Goal: Task Accomplishment & Management: Use online tool/utility

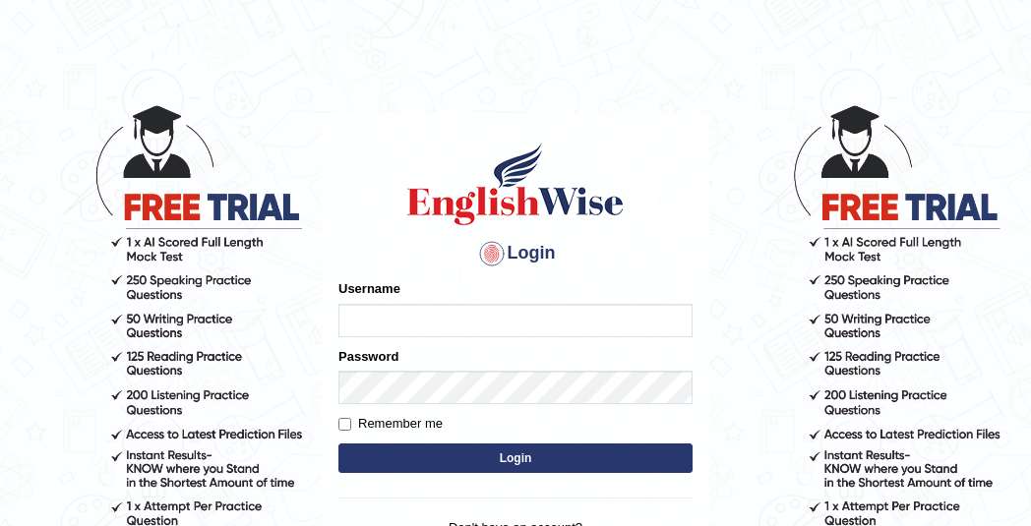
type input "mmr25"
click at [472, 455] on button "Login" at bounding box center [515, 459] width 354 height 30
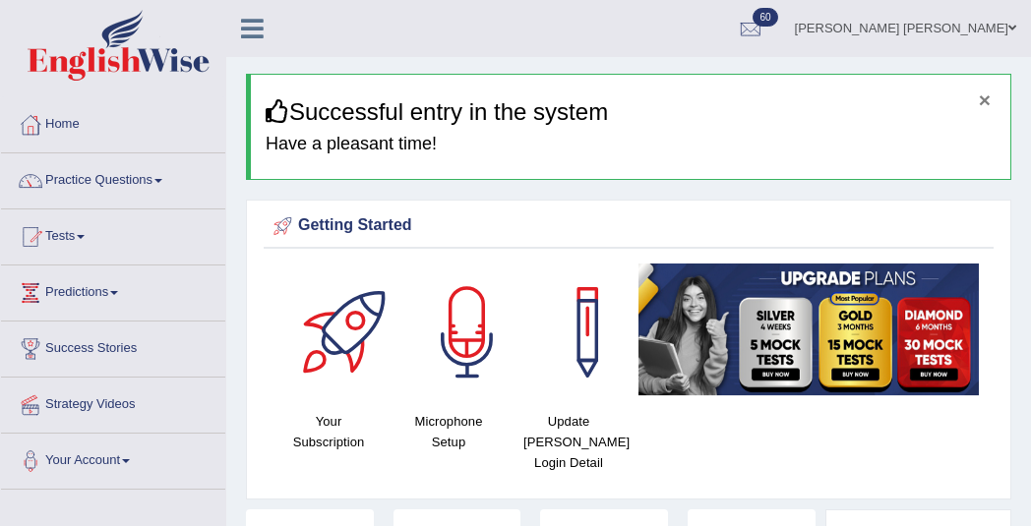
click at [984, 101] on button "×" at bounding box center [985, 100] width 12 height 21
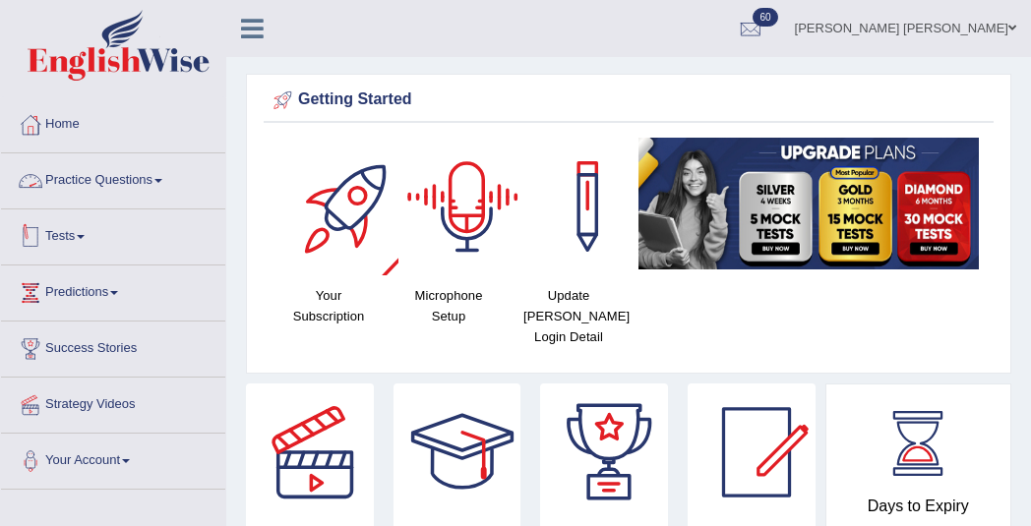
click at [61, 244] on link "Tests" at bounding box center [113, 234] width 224 height 49
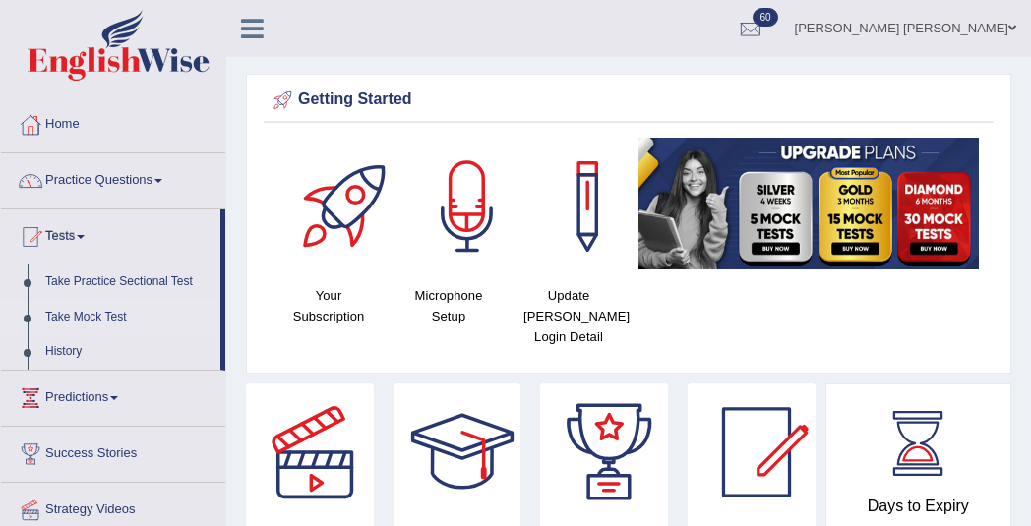
click at [84, 317] on link "Take Mock Test" at bounding box center [128, 317] width 184 height 35
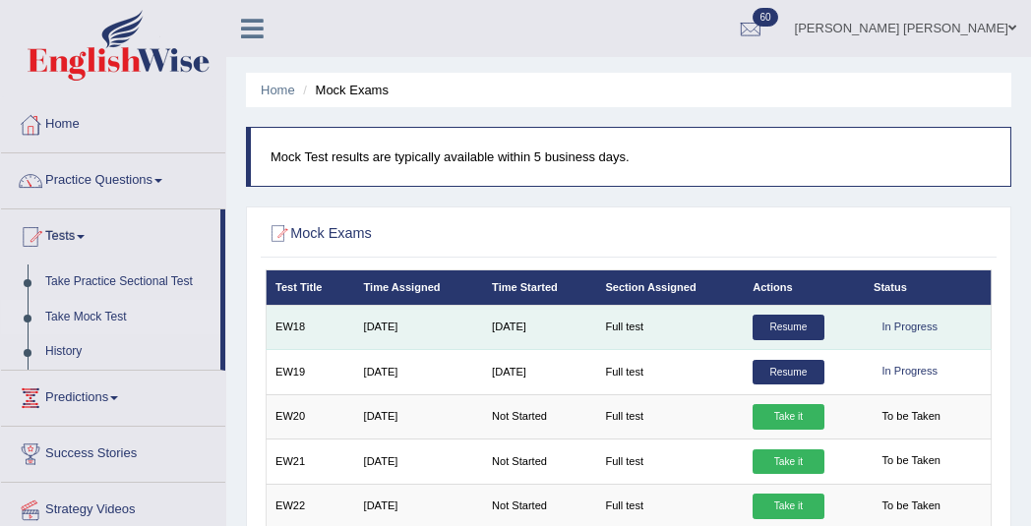
click at [780, 331] on link "Resume" at bounding box center [788, 328] width 71 height 26
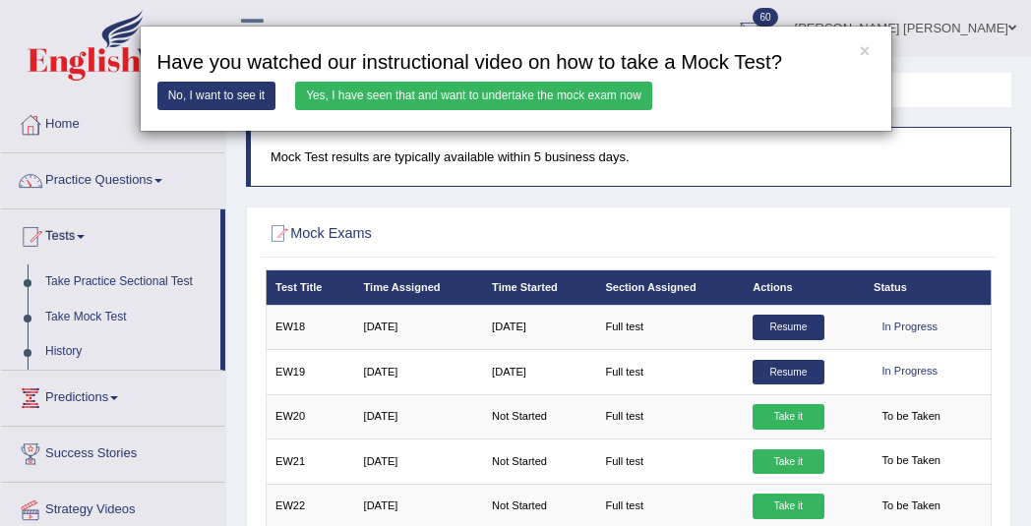
click at [332, 92] on link "Yes, I have seen that and want to undertake the mock exam now" at bounding box center [473, 96] width 357 height 29
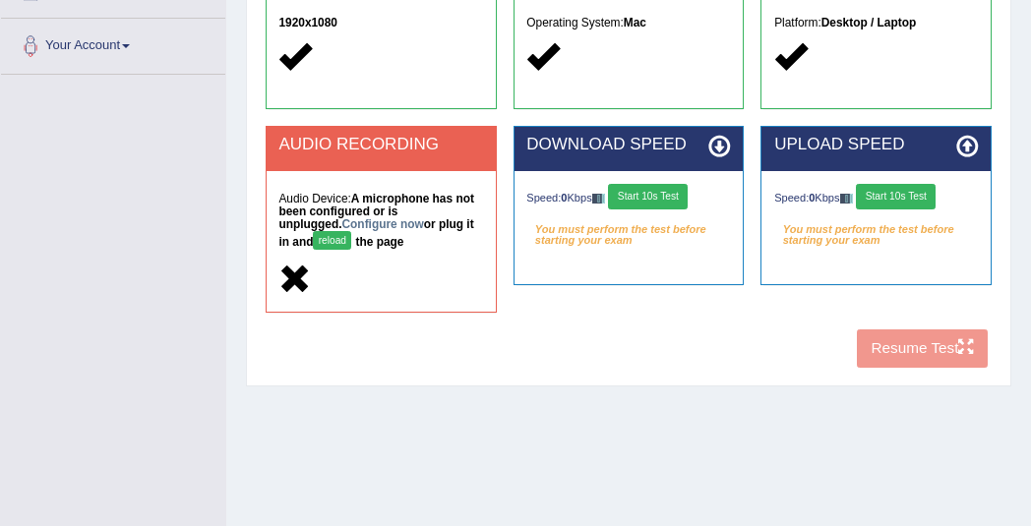
scroll to position [423, 0]
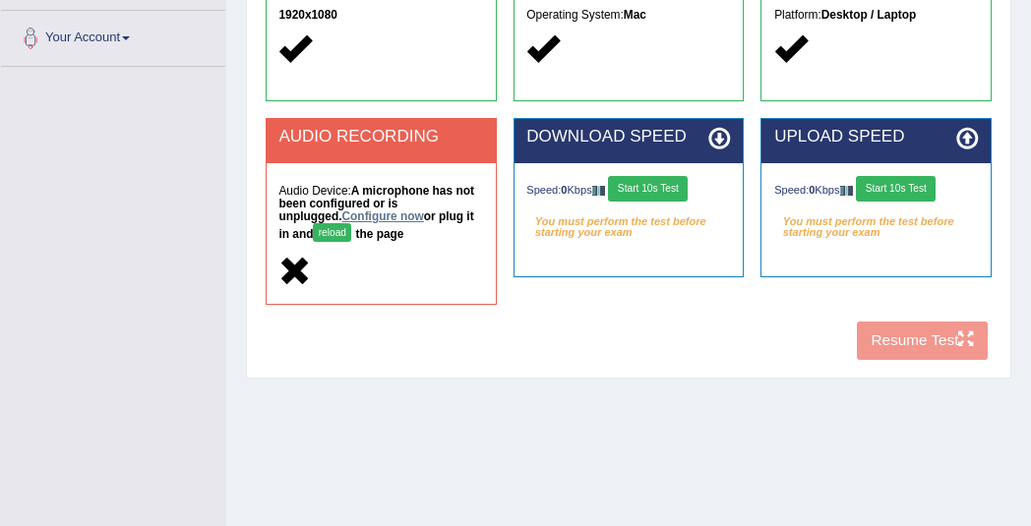
click at [342, 215] on link "Configure now" at bounding box center [383, 217] width 82 height 14
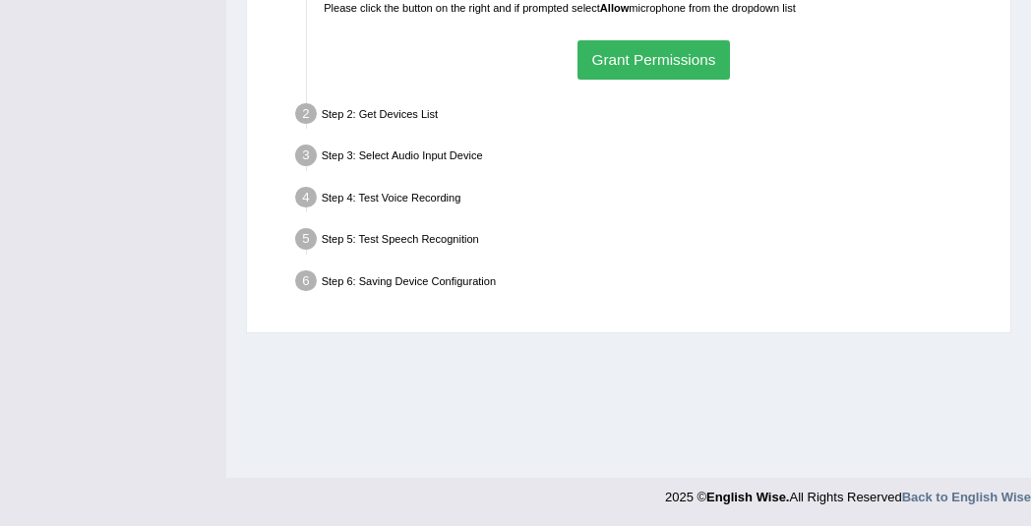
click at [624, 64] on button "Grant Permissions" at bounding box center [654, 59] width 153 height 38
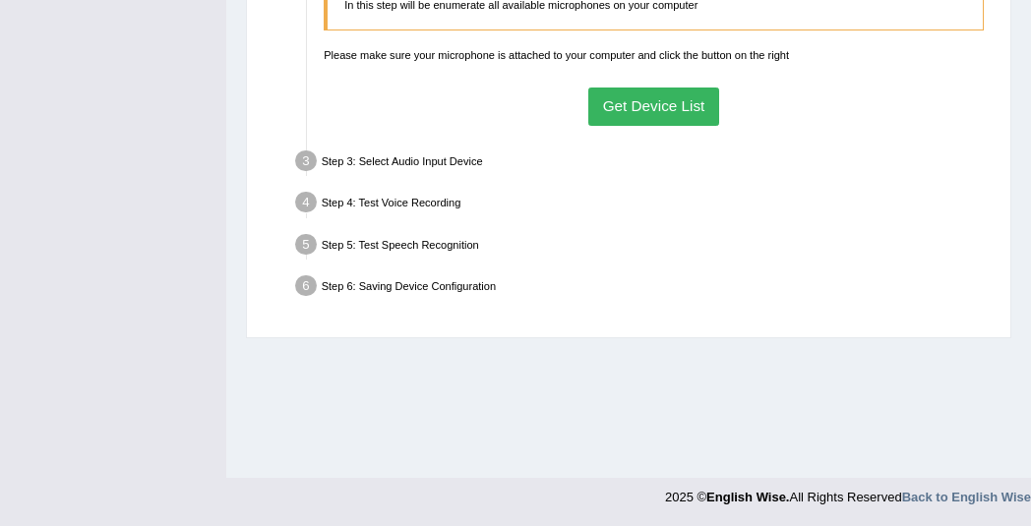
click at [622, 106] on button "Get Device List" at bounding box center [653, 107] width 131 height 38
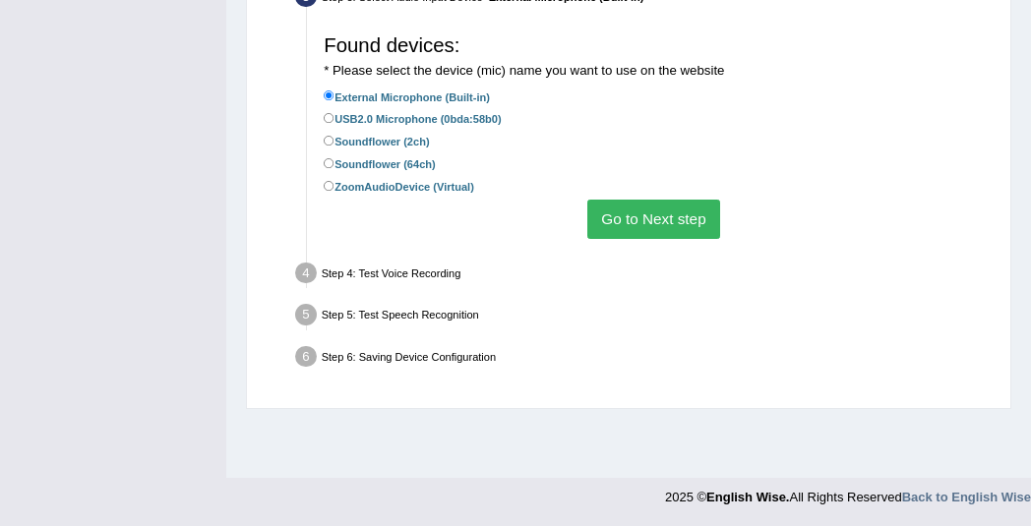
click at [615, 218] on button "Go to Next step" at bounding box center [653, 219] width 133 height 38
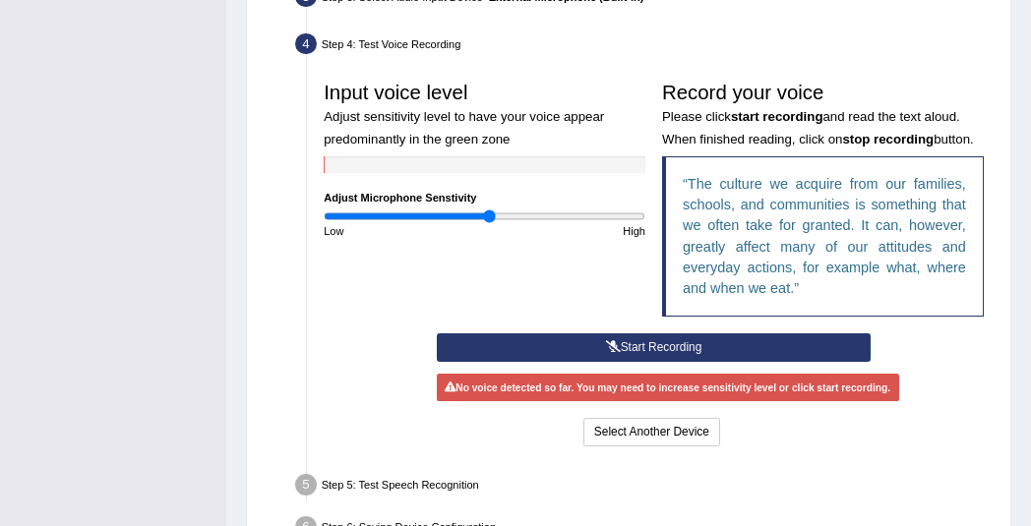
click at [612, 341] on icon at bounding box center [613, 347] width 15 height 12
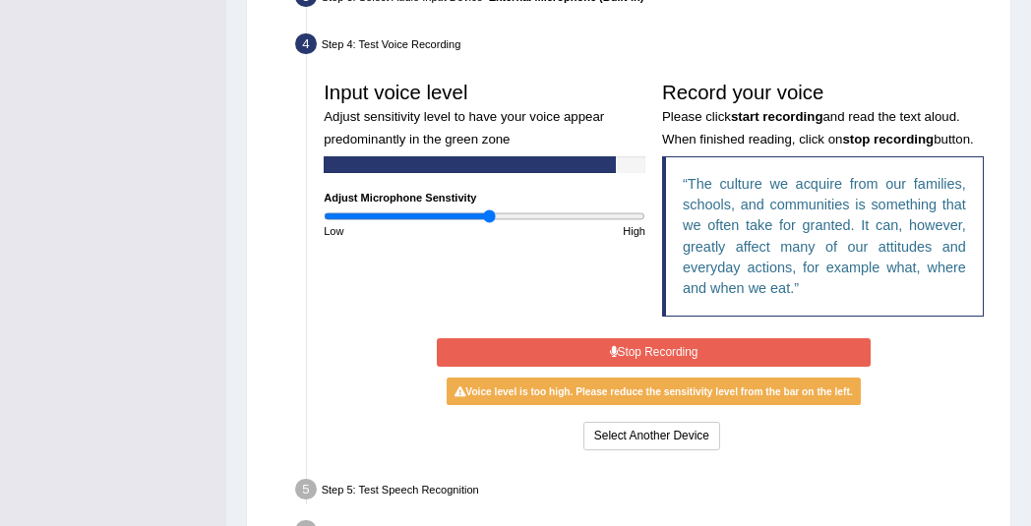
click at [612, 341] on button "Stop Recording" at bounding box center [654, 352] width 434 height 29
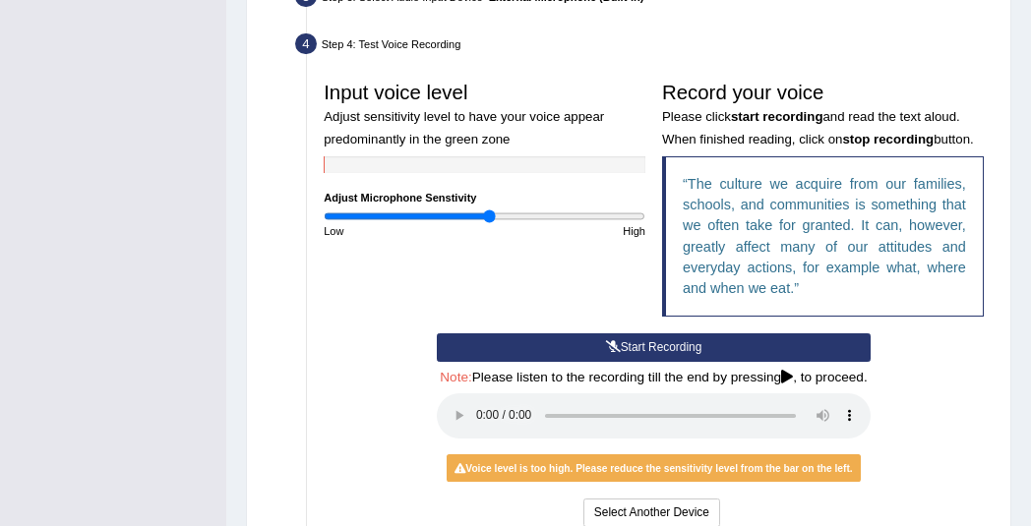
click at [586, 338] on button "Start Recording" at bounding box center [654, 348] width 434 height 29
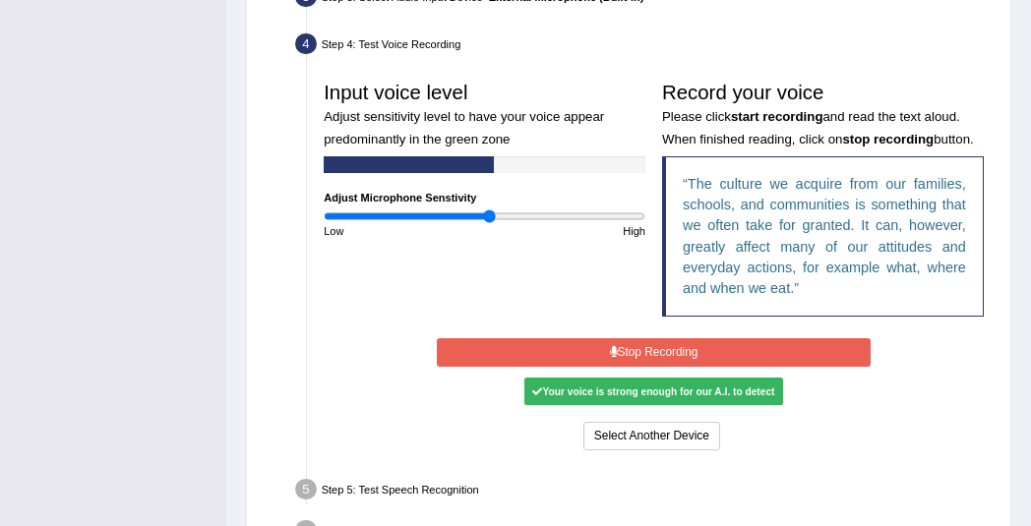
click at [585, 338] on button "Stop Recording" at bounding box center [654, 352] width 434 height 29
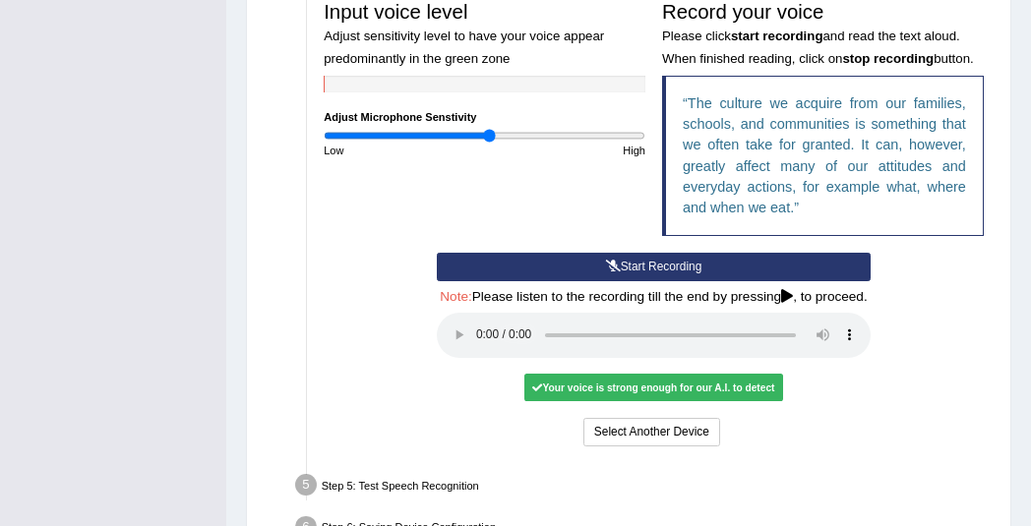
scroll to position [624, 0]
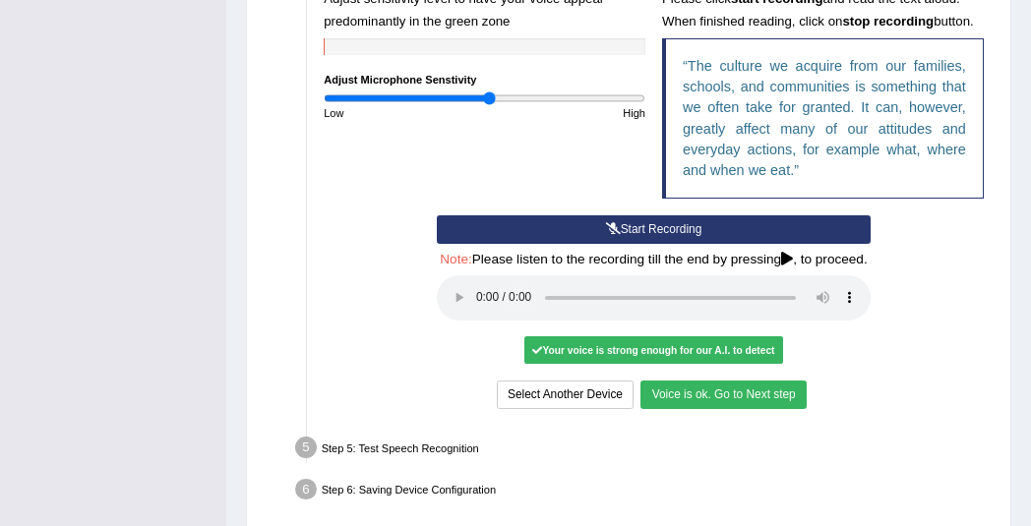
click at [698, 405] on button "Voice is ok. Go to Next step" at bounding box center [723, 395] width 165 height 29
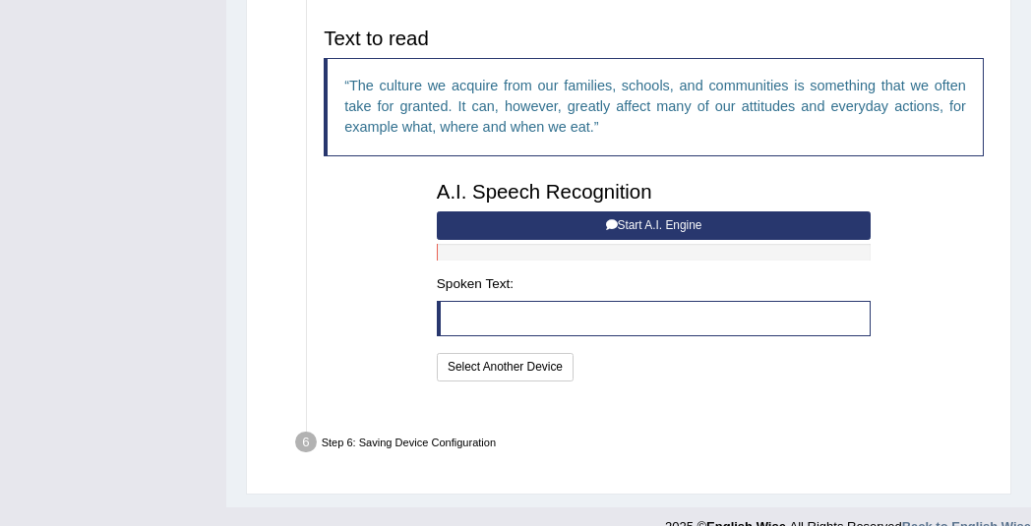
scroll to position [610, 0]
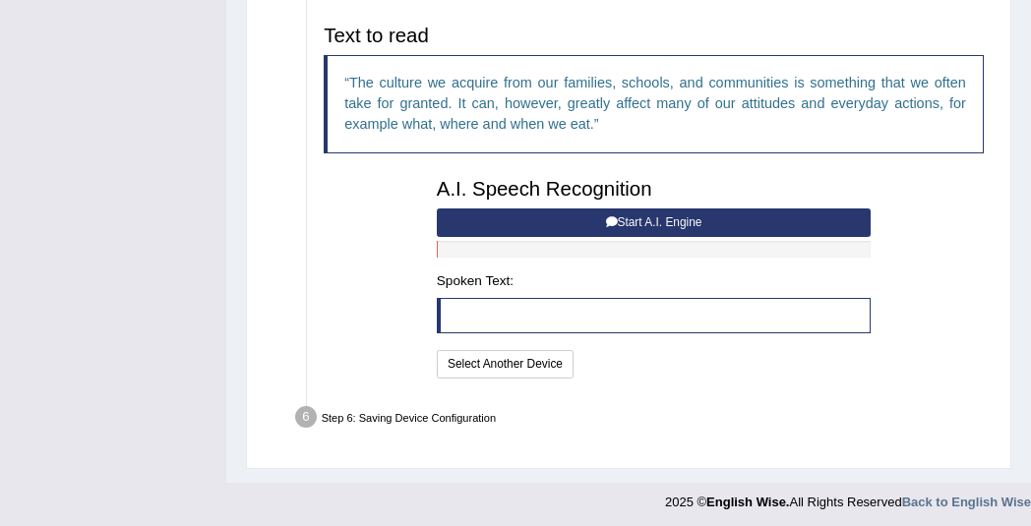
click at [510, 215] on button "Start A.I. Engine" at bounding box center [654, 223] width 434 height 29
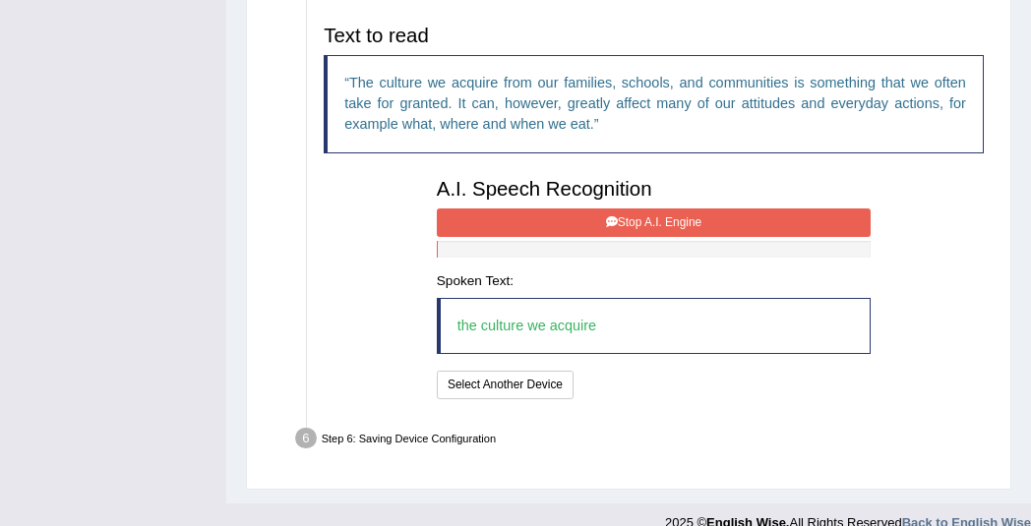
click at [510, 215] on button "Stop A.I. Engine" at bounding box center [654, 223] width 434 height 29
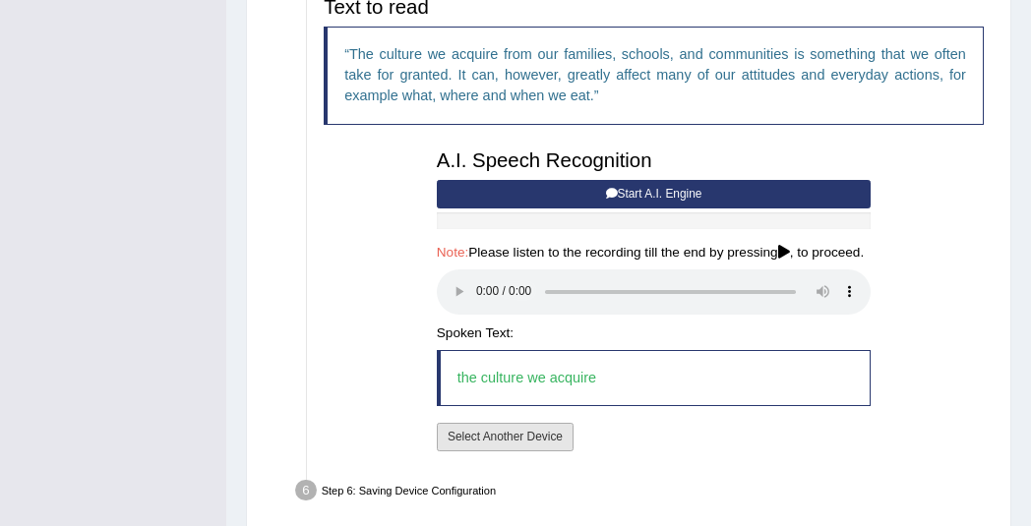
scroll to position [727, 0]
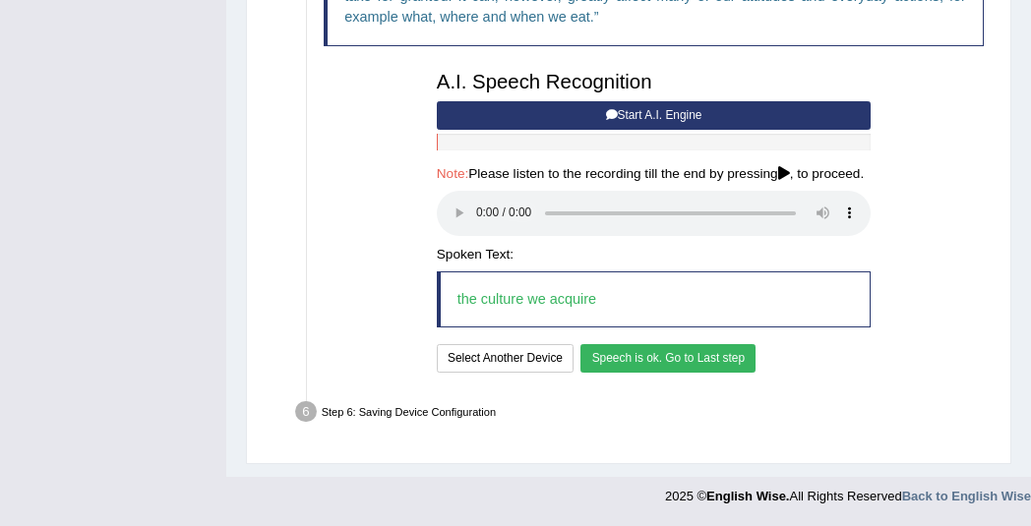
click at [608, 359] on button "Speech is ok. Go to Last step" at bounding box center [668, 358] width 175 height 29
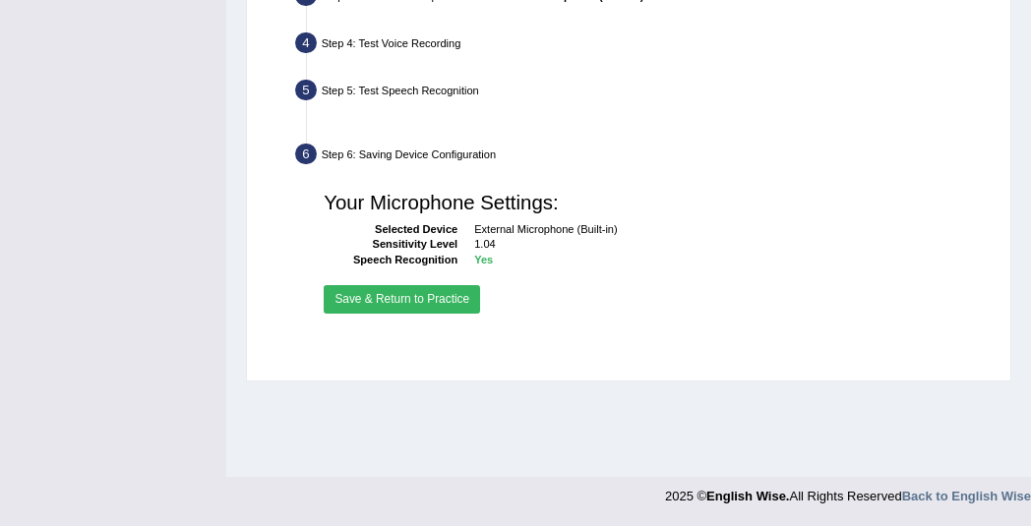
scroll to position [506, 0]
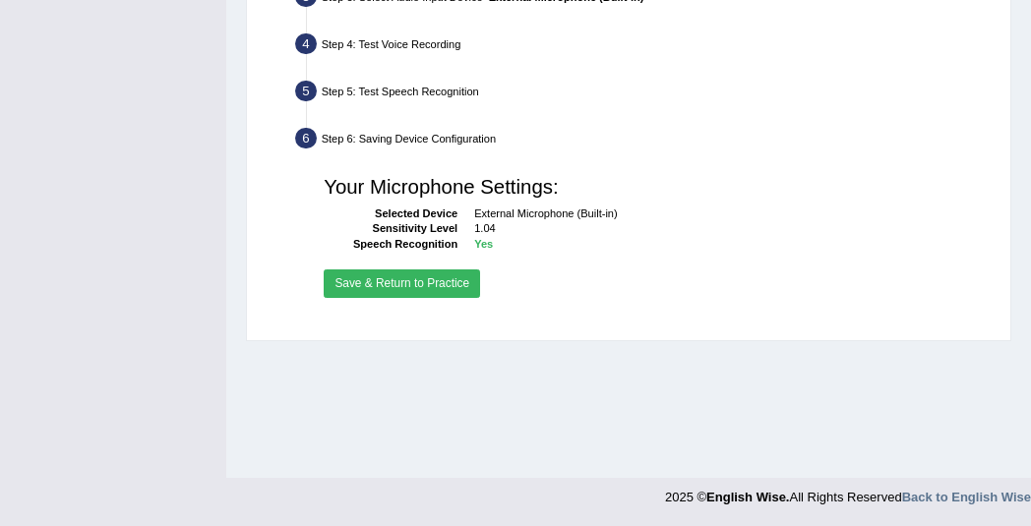
click at [361, 275] on button "Save & Return to Practice" at bounding box center [402, 284] width 156 height 29
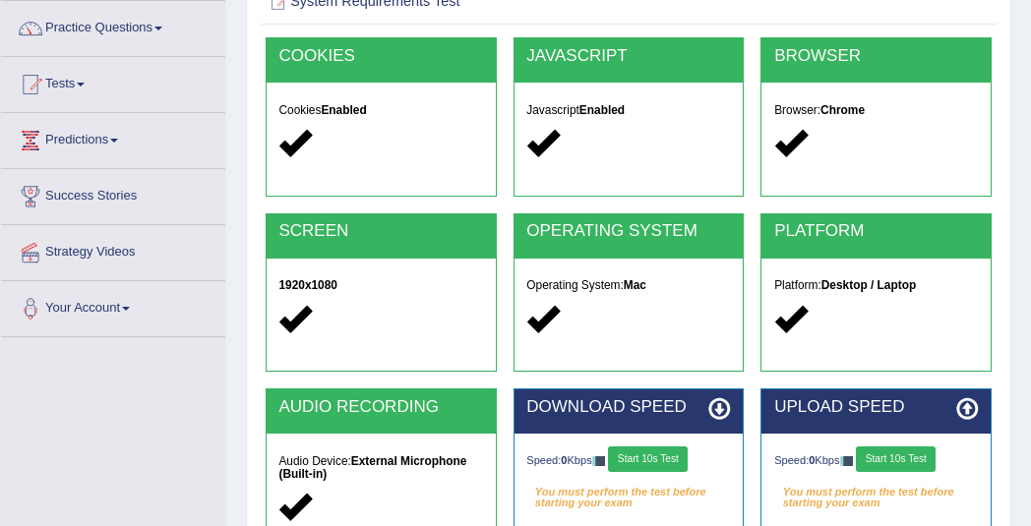
scroll to position [153, 0]
click at [665, 461] on button "Start 10s Test" at bounding box center [648, 460] width 80 height 26
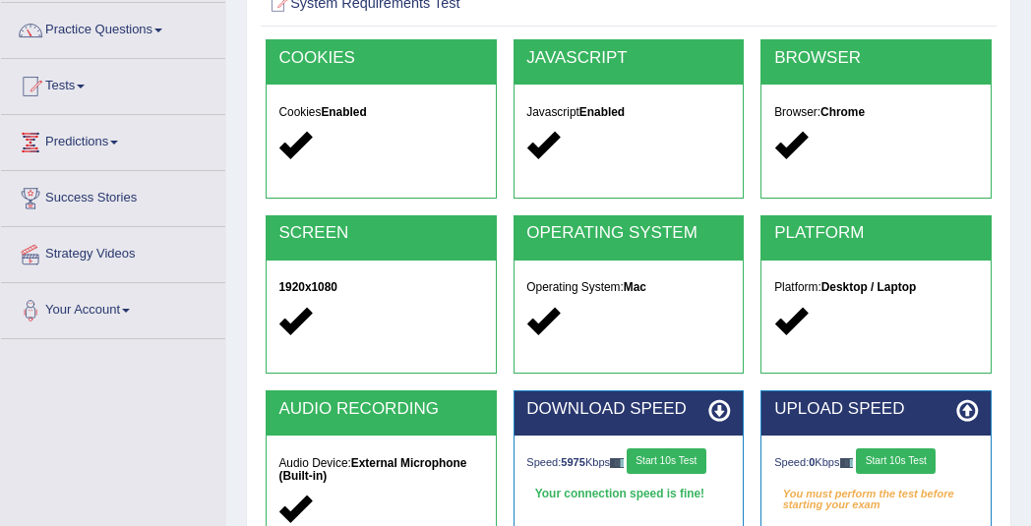
click at [892, 457] on button "Start 10s Test" at bounding box center [896, 462] width 80 height 26
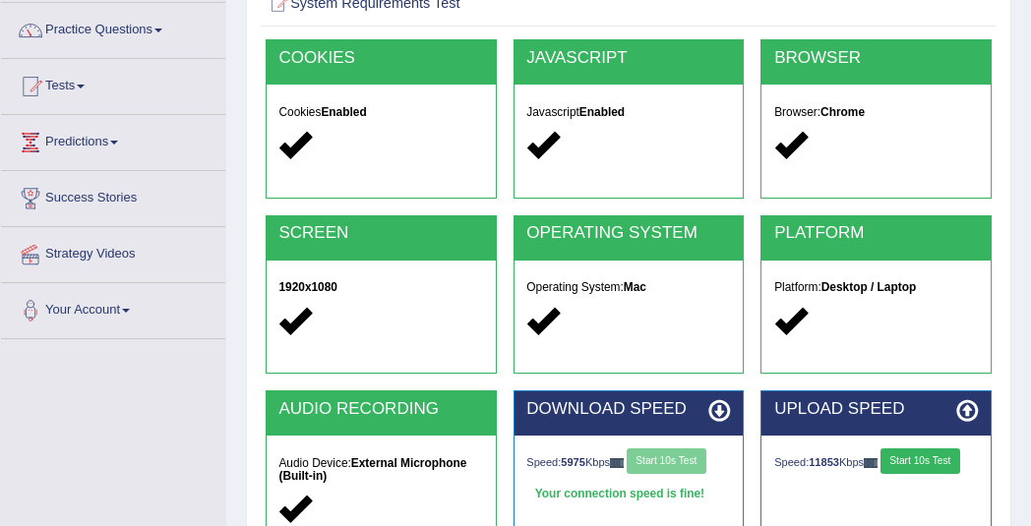
click at [915, 461] on button "Start 10s Test" at bounding box center [921, 462] width 80 height 26
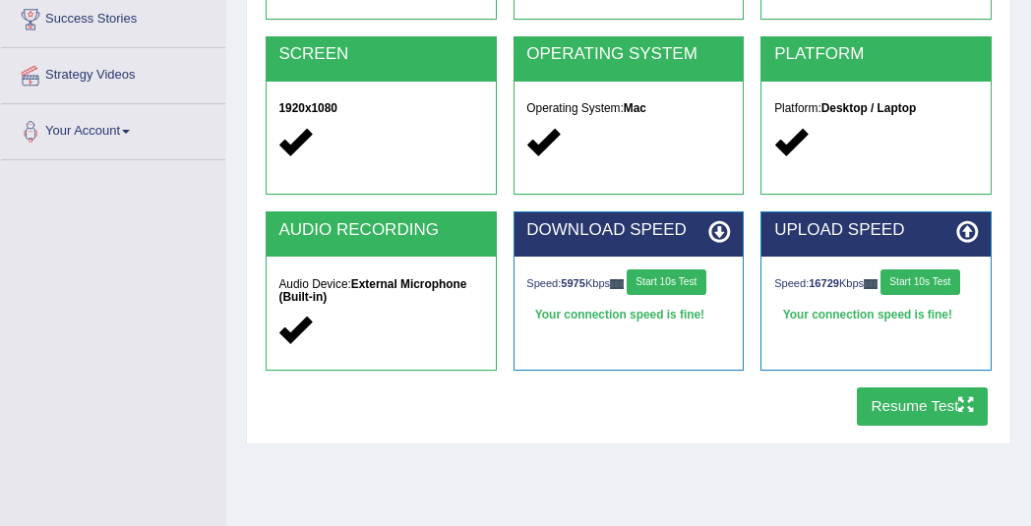
scroll to position [331, 0]
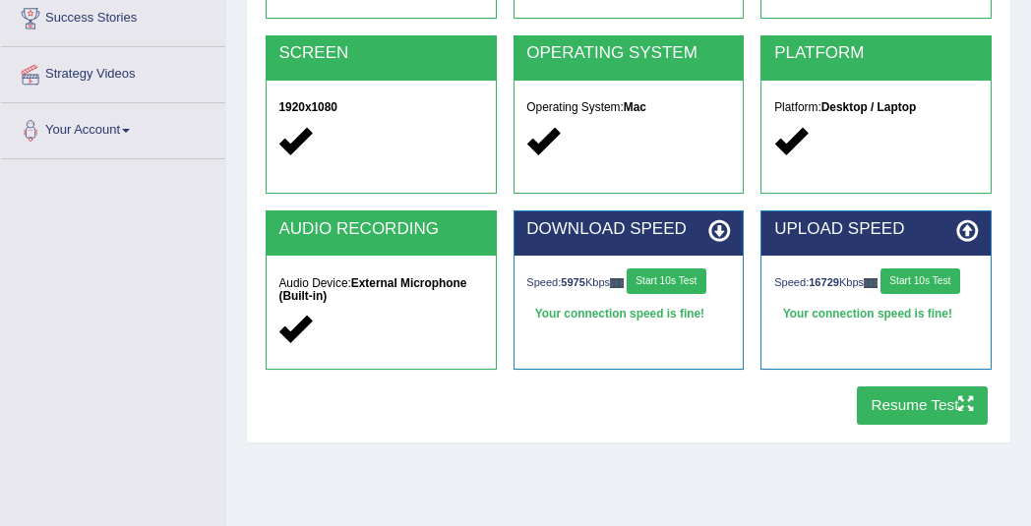
click at [920, 406] on button "Resume Test" at bounding box center [922, 406] width 131 height 38
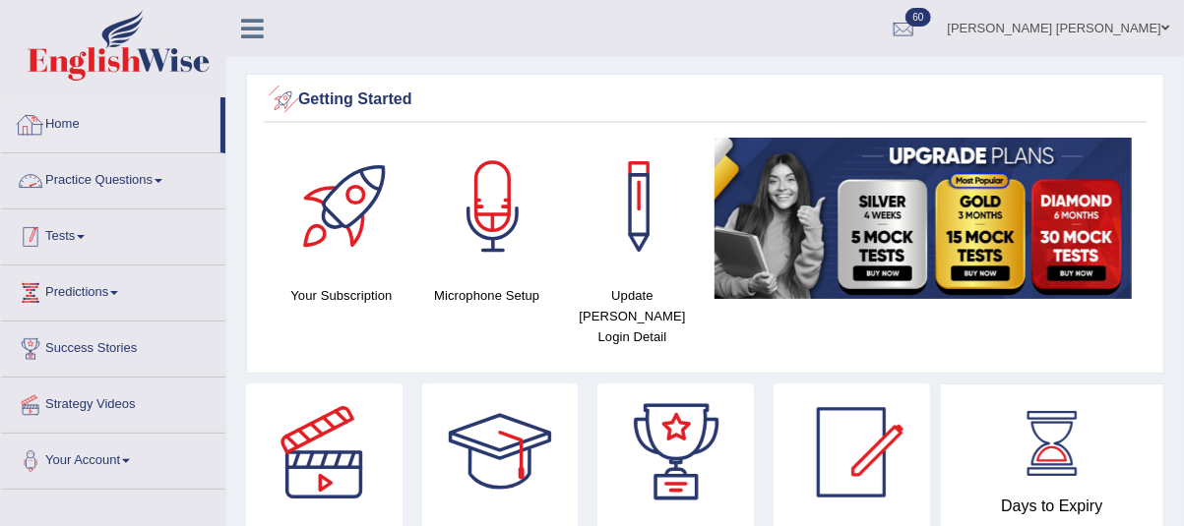
click at [43, 230] on div at bounding box center [31, 237] width 30 height 30
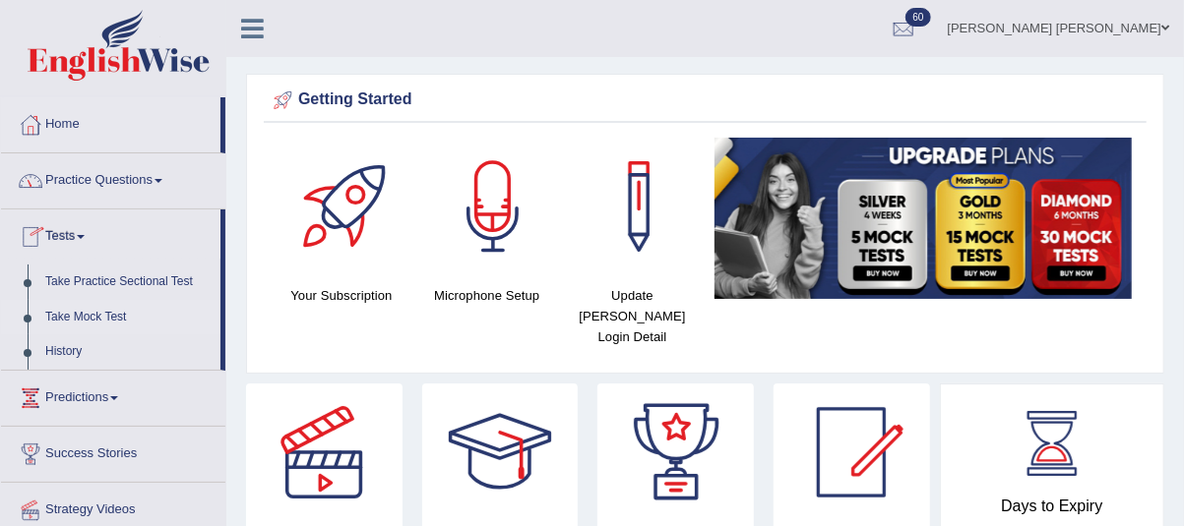
click at [60, 322] on link "Take Mock Test" at bounding box center [128, 317] width 184 height 35
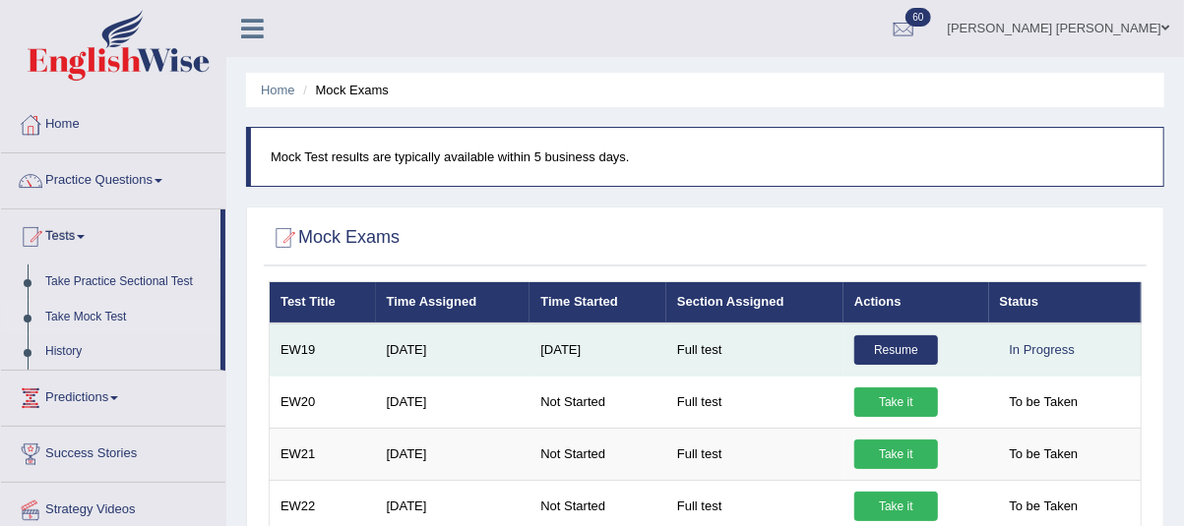
click at [898, 347] on link "Resume" at bounding box center [896, 351] width 84 height 30
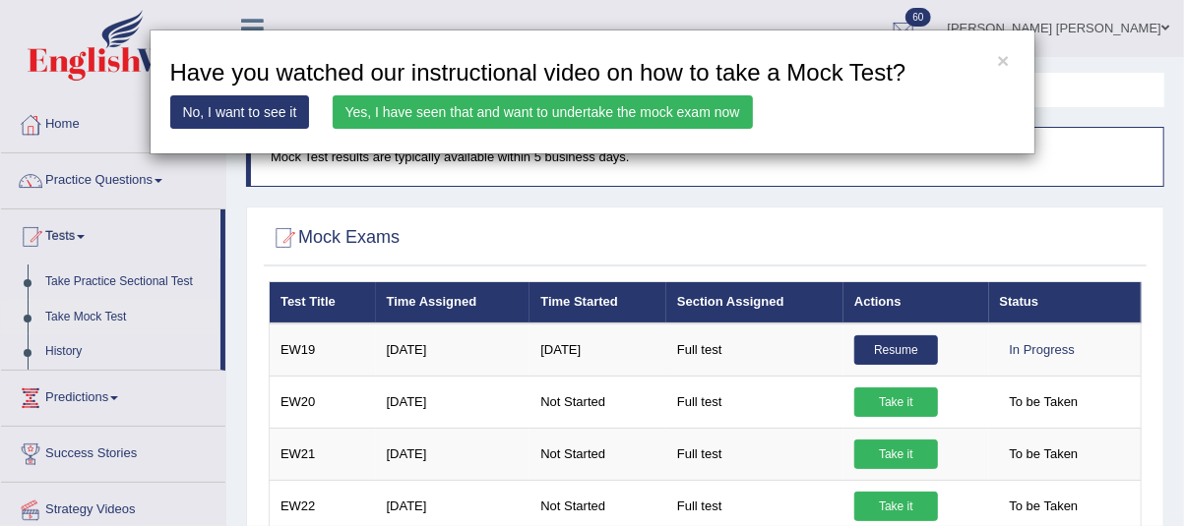
click at [363, 109] on link "Yes, I have seen that and want to undertake the mock exam now" at bounding box center [543, 111] width 420 height 33
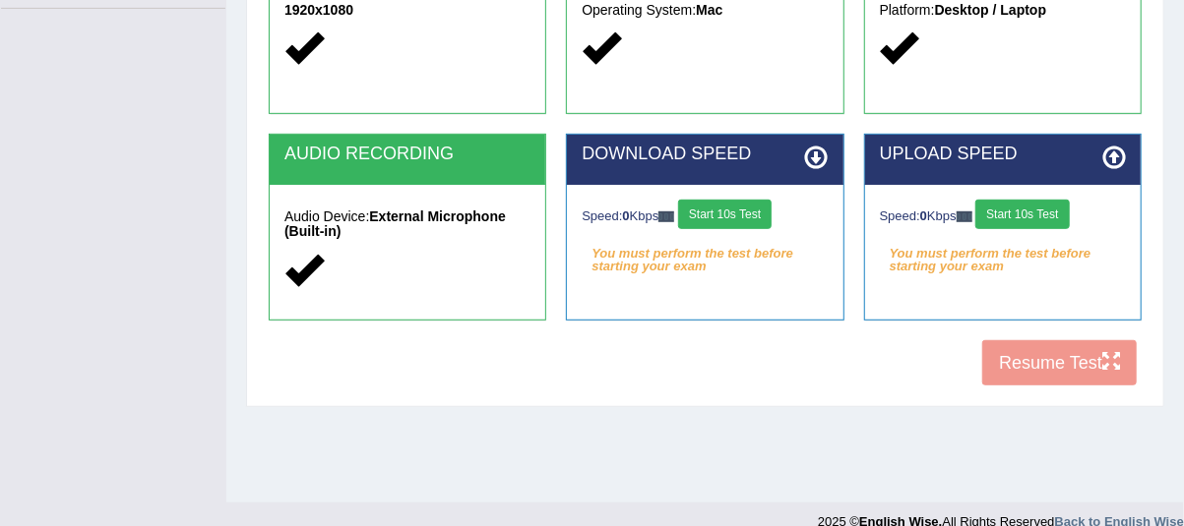
click at [769, 211] on button "Start 10s Test" at bounding box center [724, 215] width 93 height 30
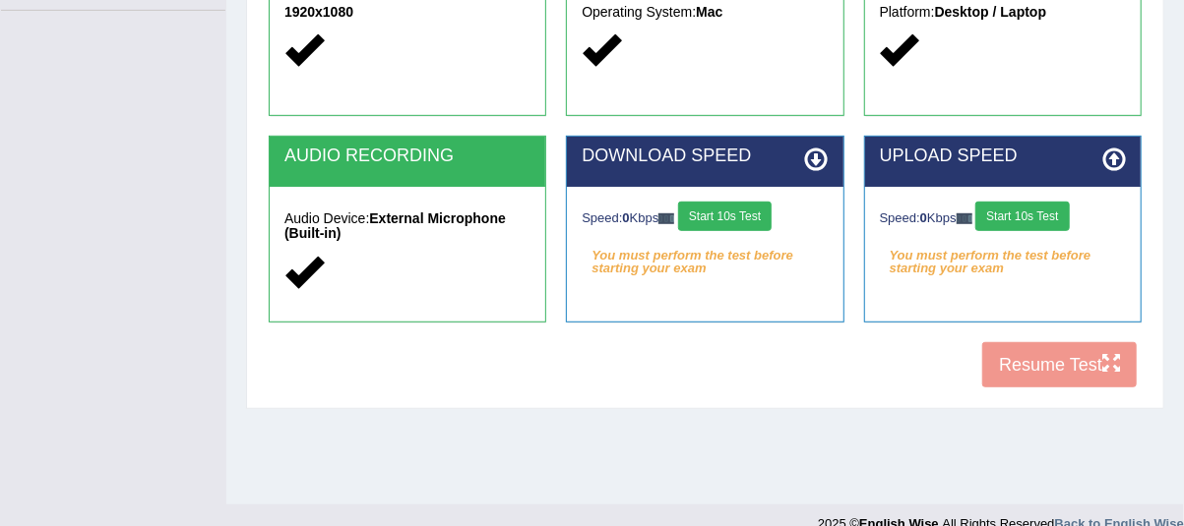
scroll to position [478, 0]
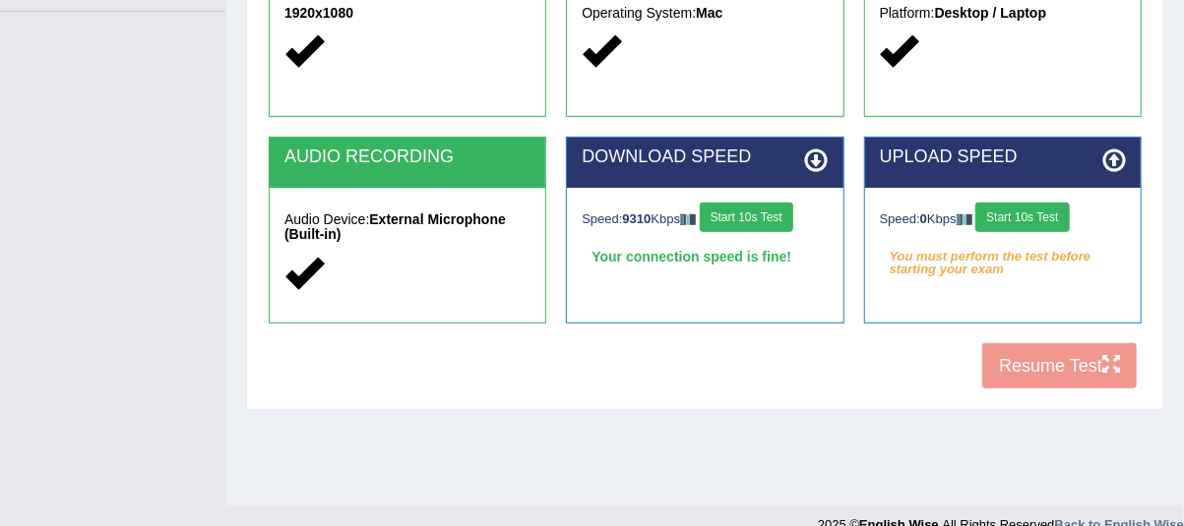
click at [1028, 220] on button "Start 10s Test" at bounding box center [1021, 218] width 93 height 30
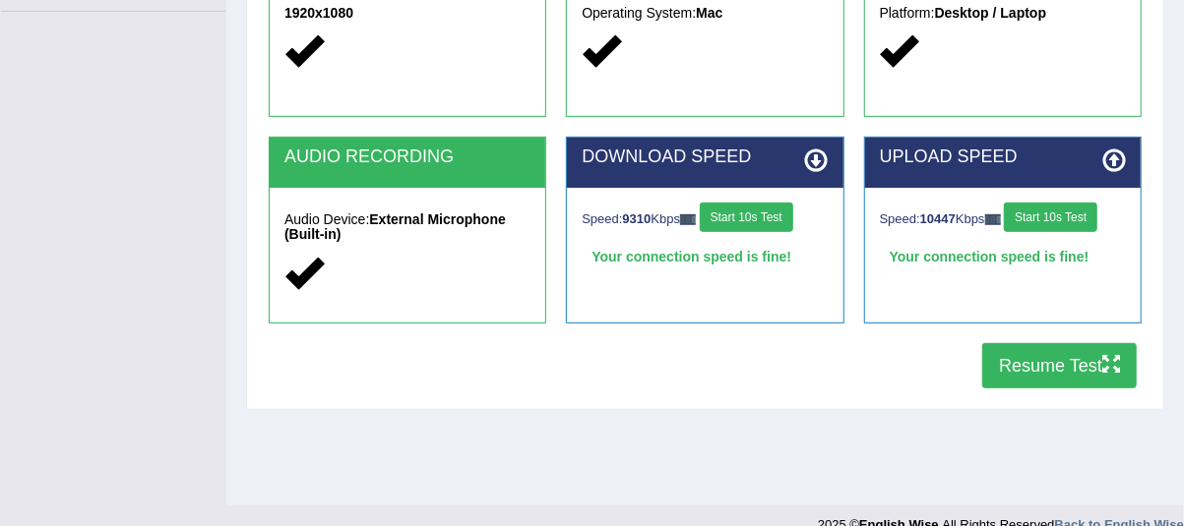
click at [1028, 220] on button "Start 10s Test" at bounding box center [1050, 218] width 93 height 30
click at [1032, 356] on button "Resume Test" at bounding box center [1059, 365] width 154 height 45
